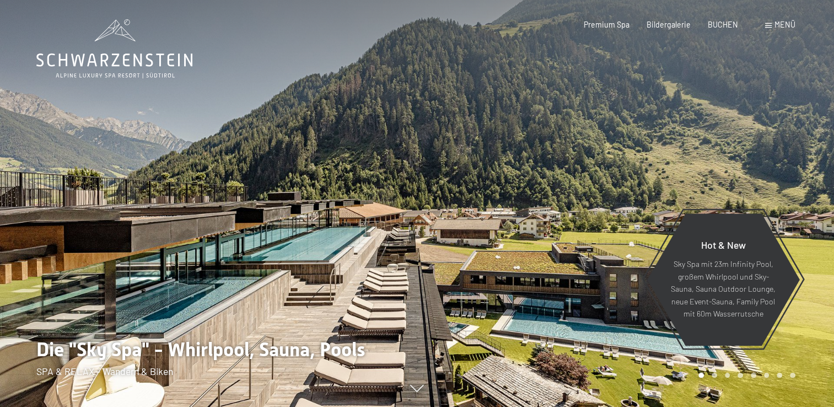
drag, startPoint x: 0, startPoint y: 0, endPoint x: 776, endPoint y: 25, distance: 776.2
click at [776, 25] on span "Menü" at bounding box center [784, 24] width 21 height 9
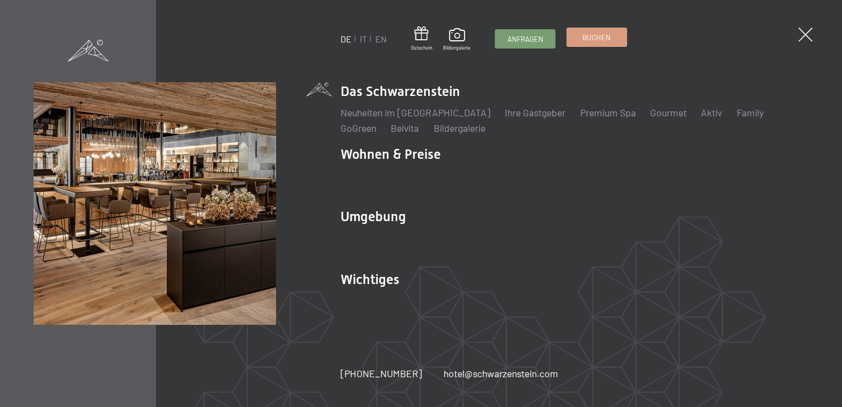
click at [603, 46] on link "Buchen" at bounding box center [597, 37] width 60 height 18
click at [606, 46] on link "Buchen" at bounding box center [597, 37] width 60 height 18
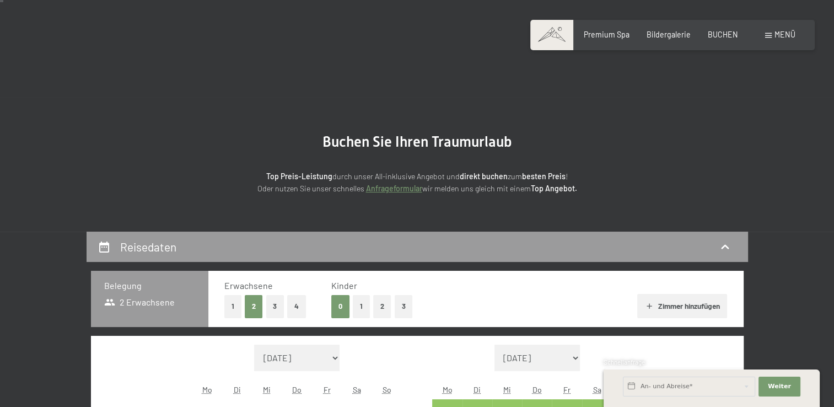
scroll to position [165, 0]
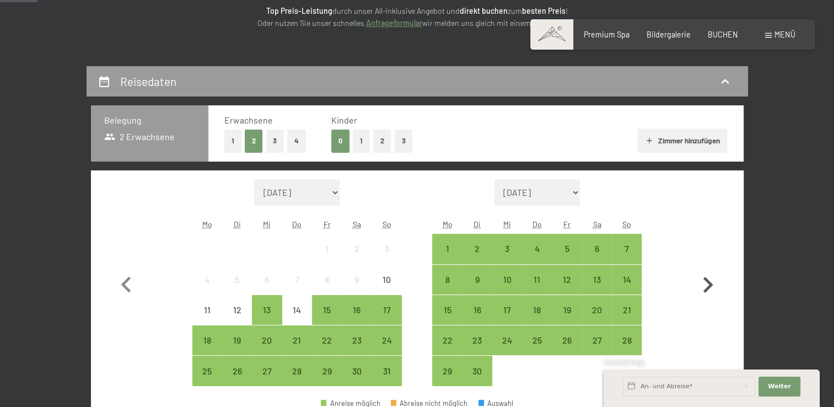
click at [705, 283] on icon "button" at bounding box center [708, 285] width 32 height 32
select select "[DATE]"
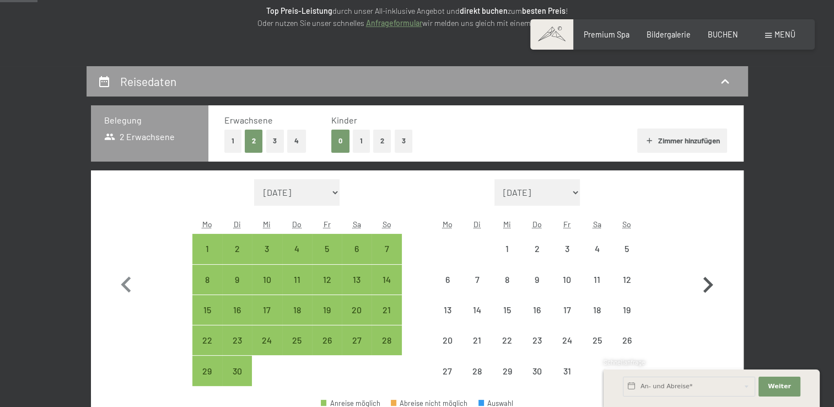
select select "[DATE]"
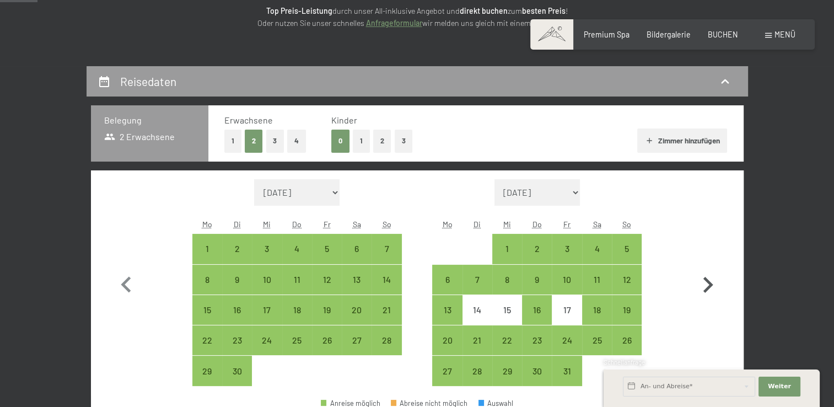
click at [705, 283] on icon "button" at bounding box center [708, 285] width 32 height 32
select select "[DATE]"
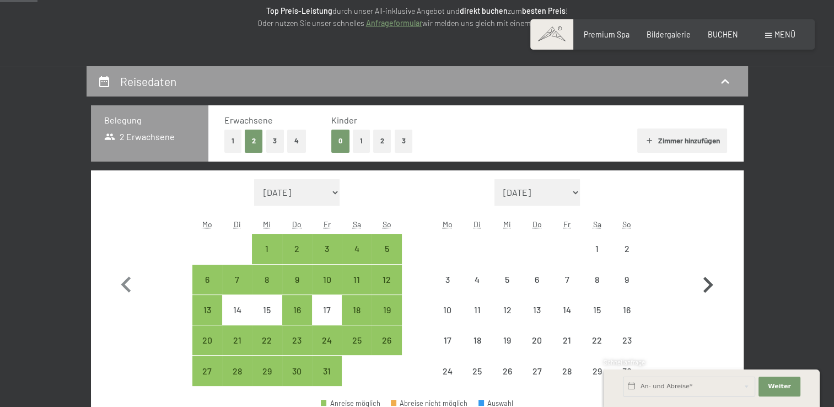
select select "[DATE]"
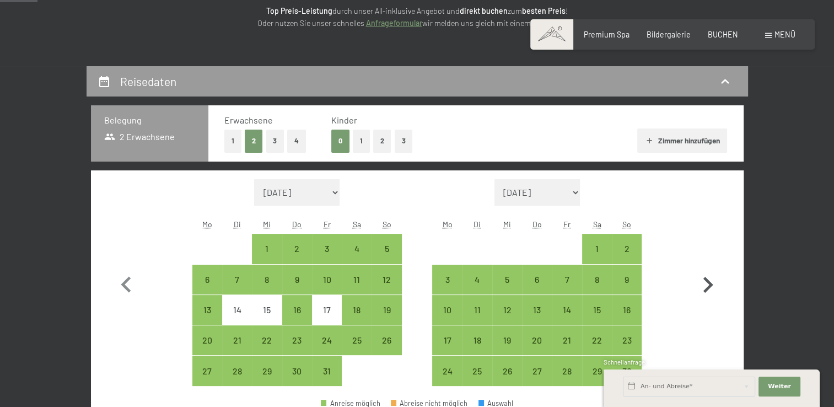
click at [705, 283] on icon "button" at bounding box center [708, 285] width 32 height 32
select select "[DATE]"
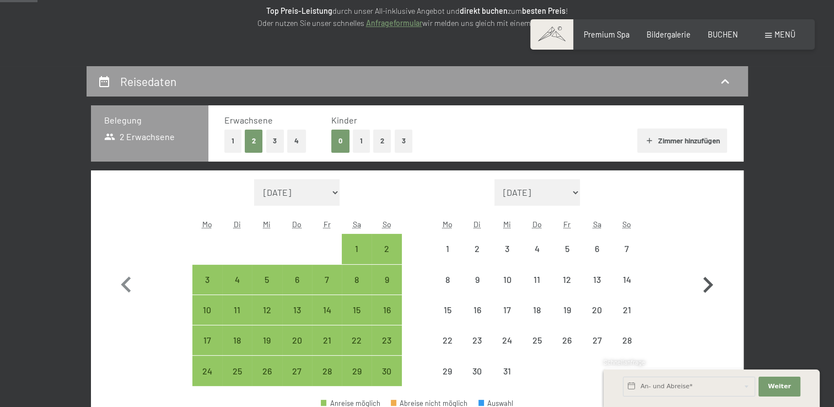
select select "[DATE]"
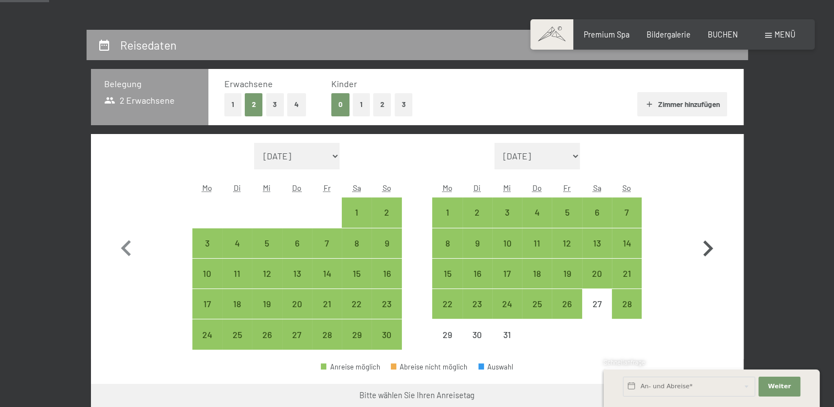
scroll to position [220, 0]
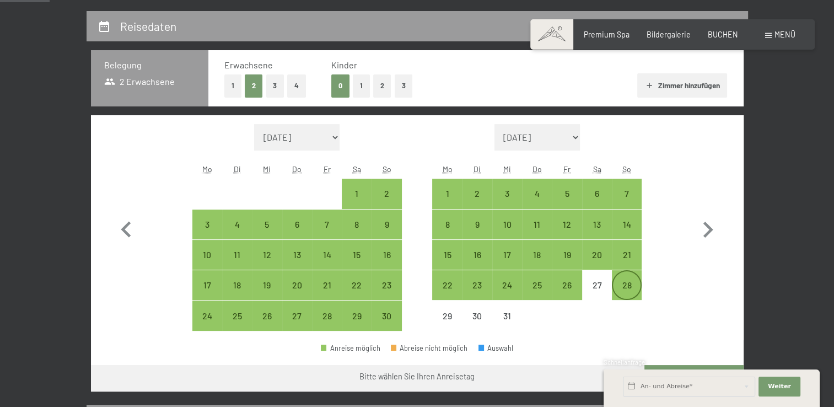
click at [624, 285] on div "28" at bounding box center [627, 294] width 28 height 28
select select "[DATE]"
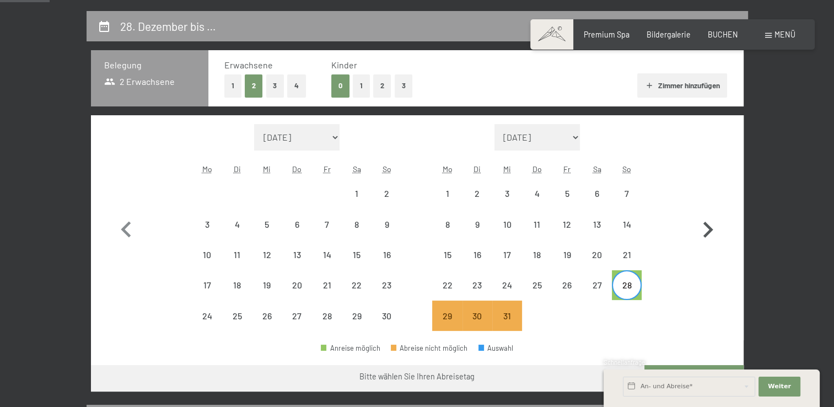
click at [708, 229] on icon "button" at bounding box center [708, 230] width 32 height 32
select select "[DATE]"
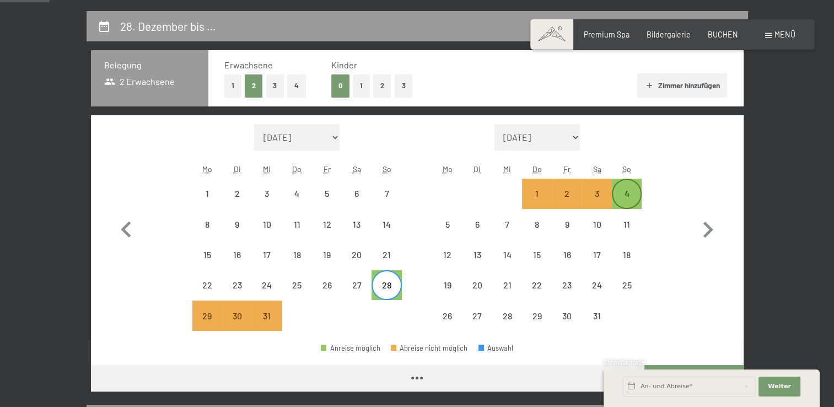
select select "[DATE]"
click at [627, 193] on div "4" at bounding box center [627, 203] width 28 height 28
select select "[DATE]"
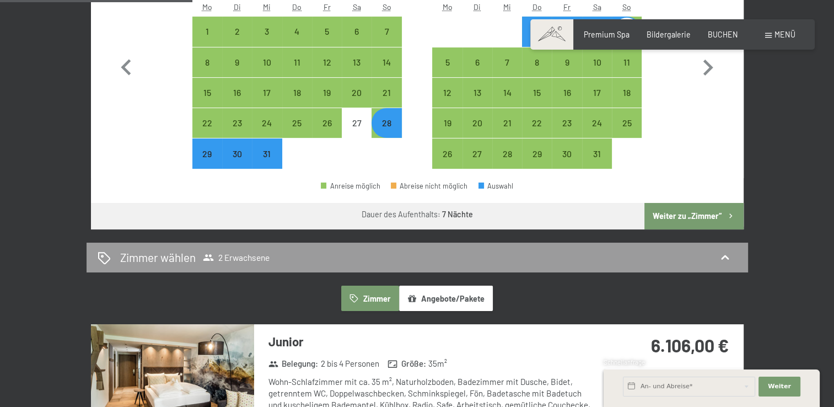
scroll to position [386, 0]
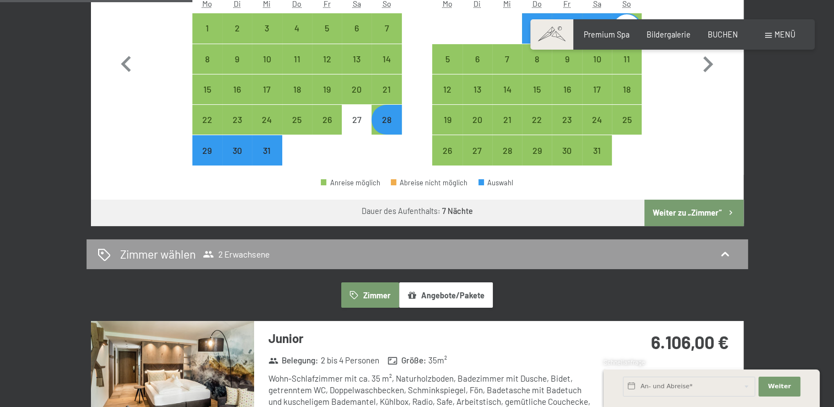
click at [704, 212] on button "Weiter zu „Zimmer“" at bounding box center [693, 212] width 99 height 26
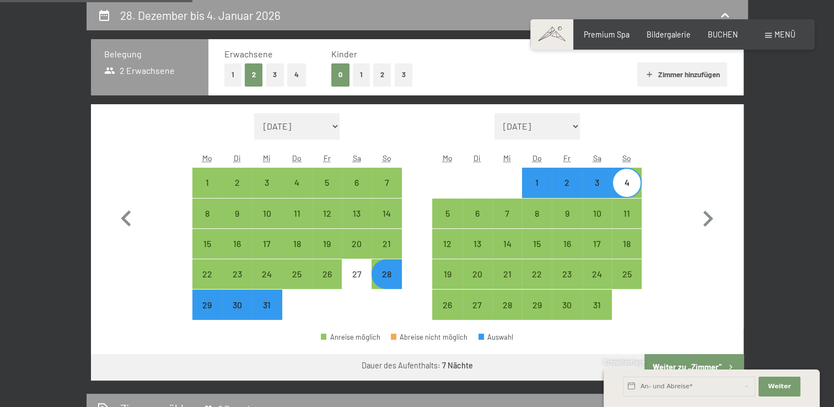
select select "[DATE]"
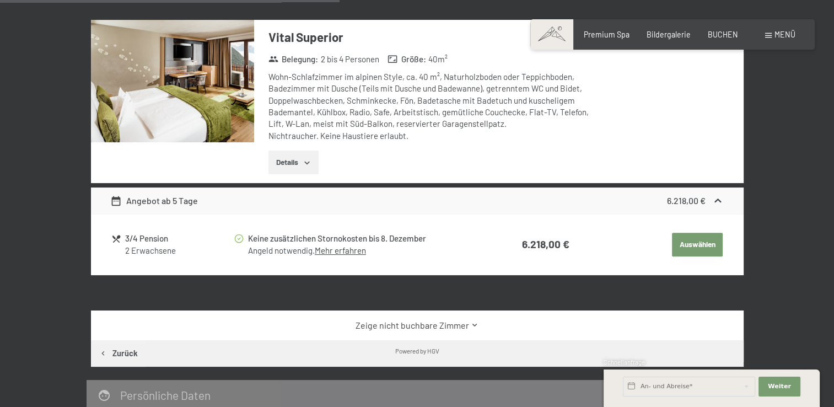
scroll to position [617, 0]
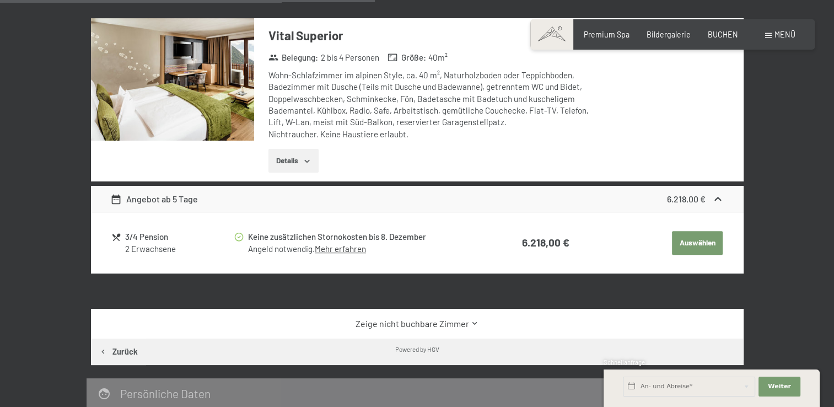
click at [476, 325] on icon at bounding box center [475, 323] width 8 height 8
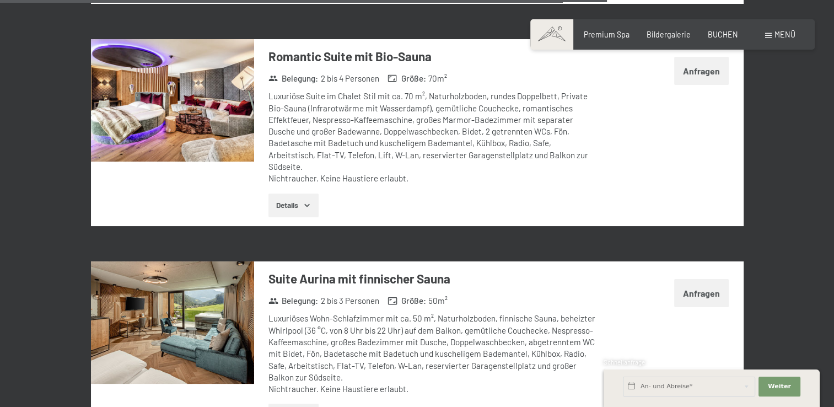
scroll to position [2656, 0]
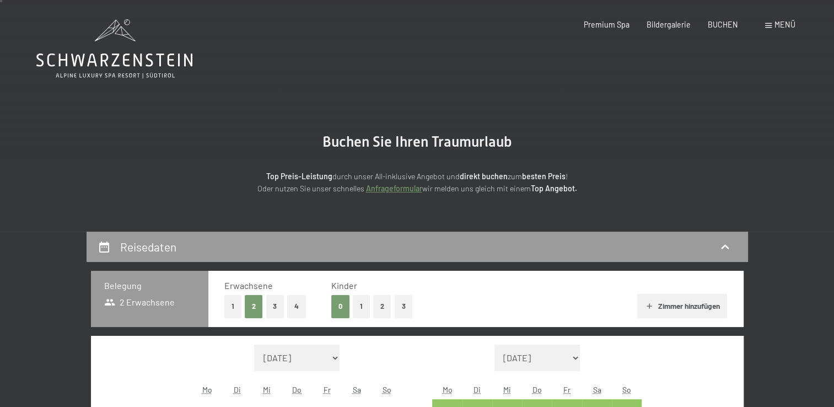
scroll to position [220, 0]
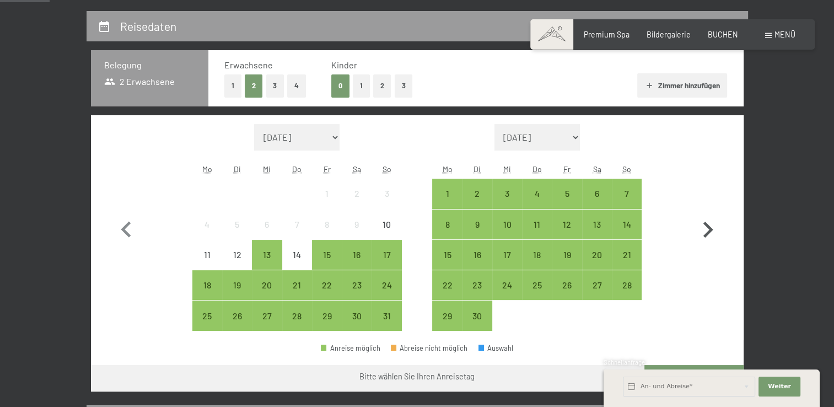
click at [707, 228] on icon "button" at bounding box center [708, 230] width 32 height 32
select select "[DATE]"
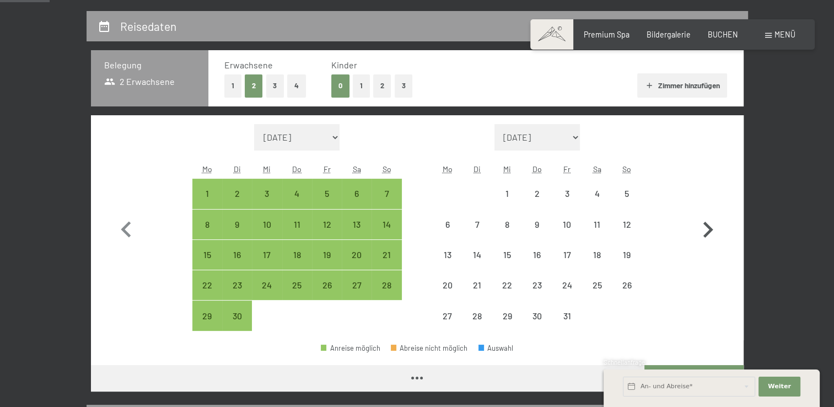
click at [707, 228] on icon "button" at bounding box center [708, 230] width 32 height 32
select select "[DATE]"
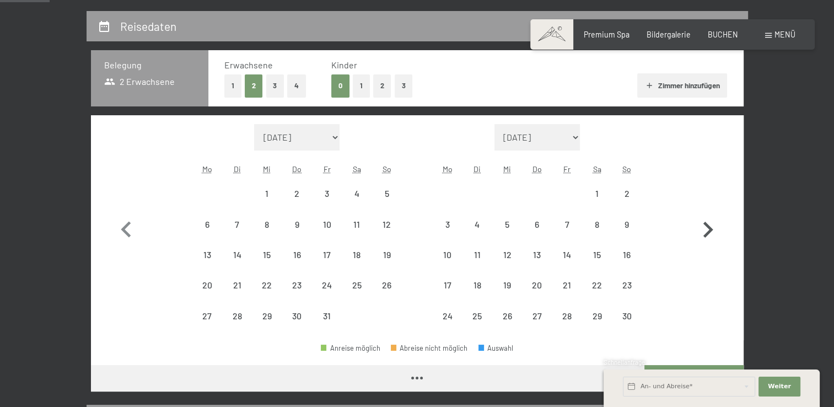
select select "[DATE]"
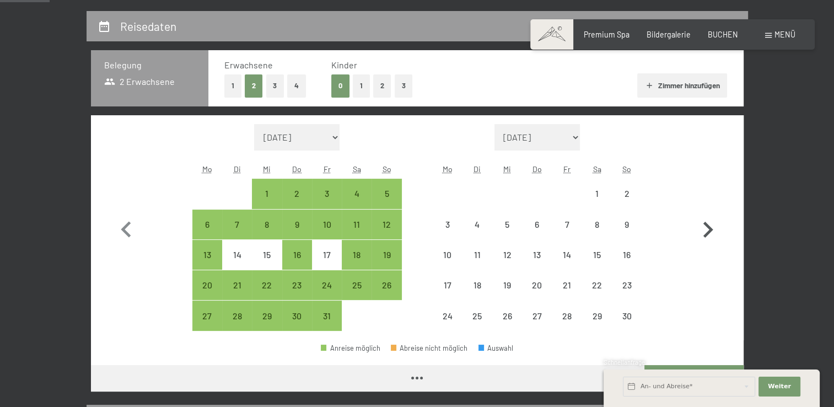
click at [707, 228] on icon "button" at bounding box center [708, 230] width 32 height 32
select select "[DATE]"
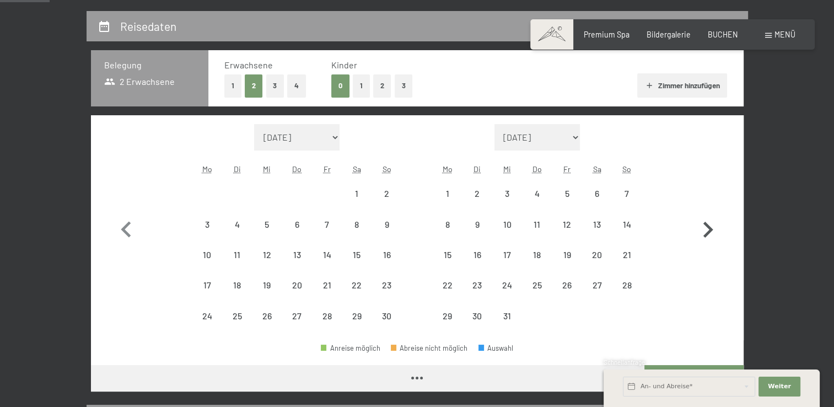
select select "[DATE]"
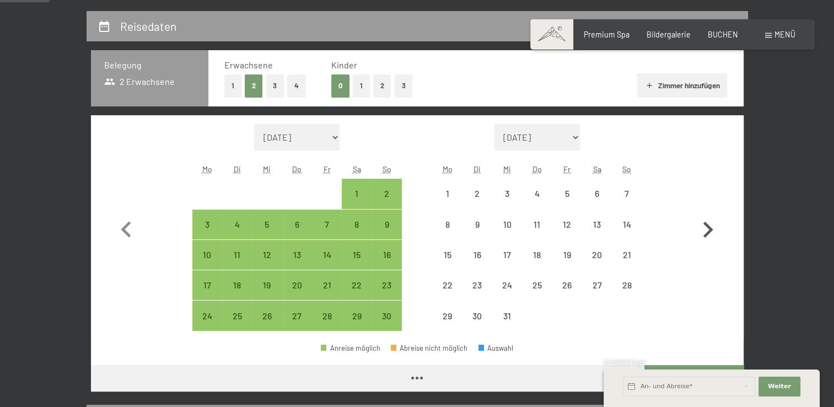
select select "[DATE]"
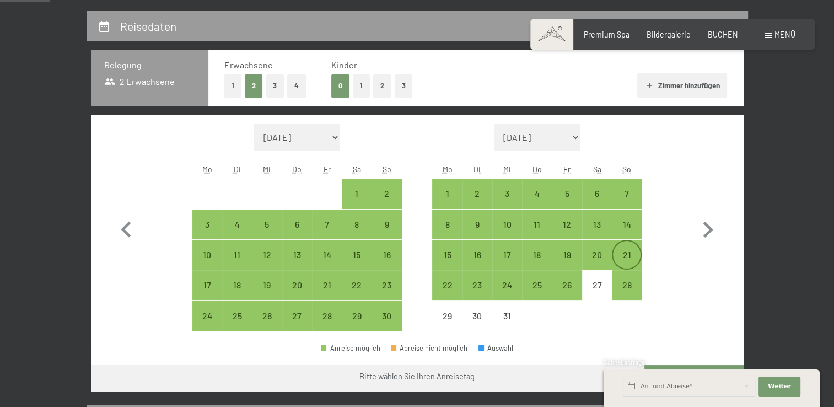
click at [626, 259] on div "21" at bounding box center [627, 264] width 28 height 28
select select "[DATE]"
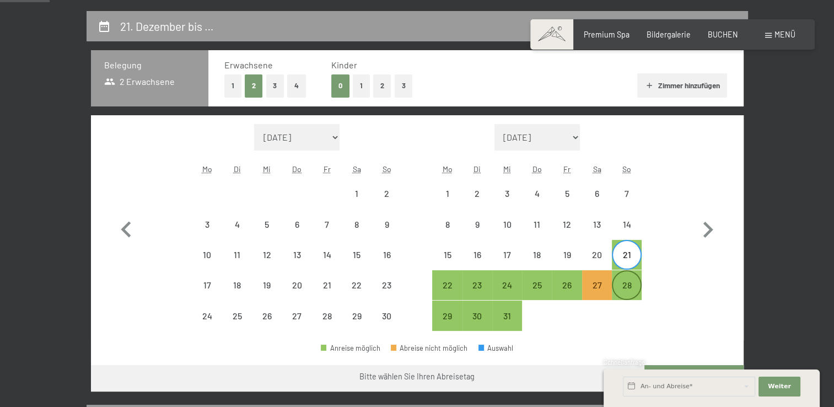
click at [624, 287] on div "28" at bounding box center [627, 294] width 28 height 28
select select "[DATE]"
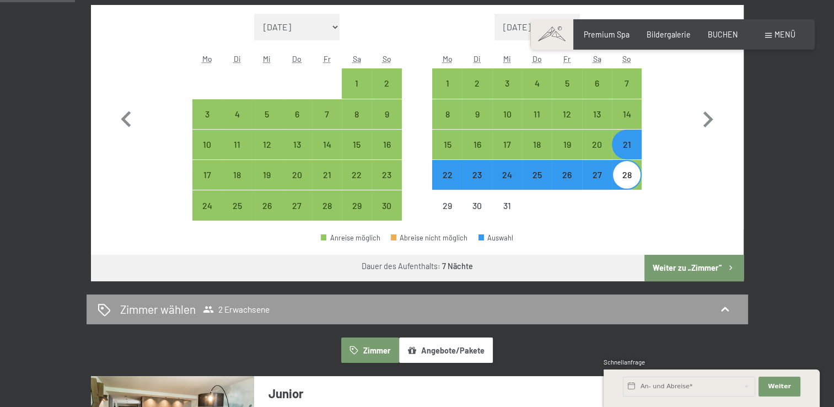
click at [695, 267] on button "Weiter zu „Zimmer“" at bounding box center [693, 268] width 99 height 26
select select "[DATE]"
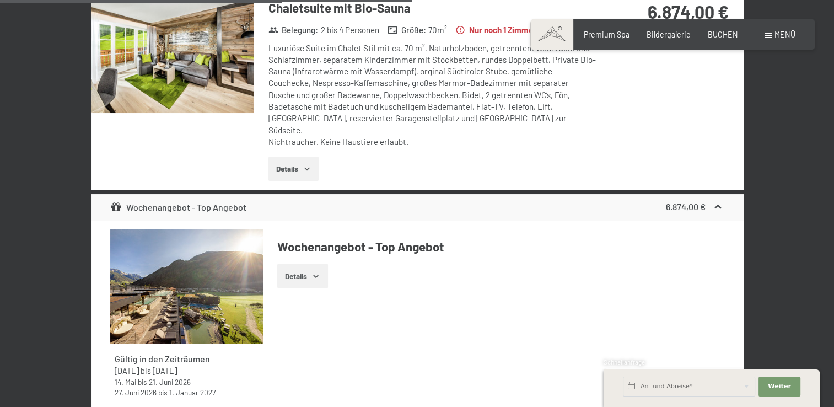
scroll to position [2325, 0]
